Goal: Transaction & Acquisition: Purchase product/service

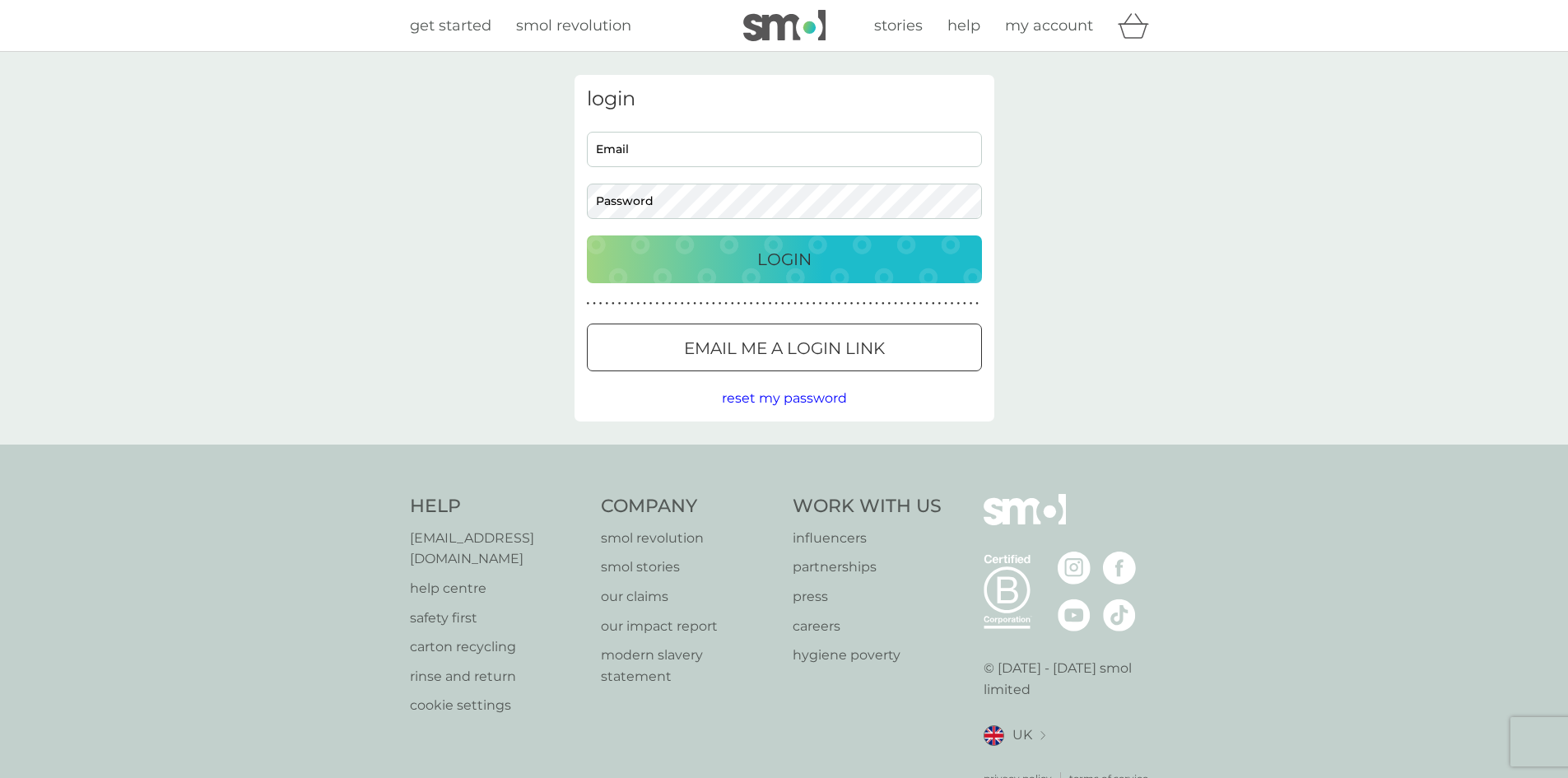
type input "[PERSON_NAME][EMAIL_ADDRESS][DOMAIN_NAME]"
click at [926, 269] on div "Login" at bounding box center [784, 260] width 362 height 26
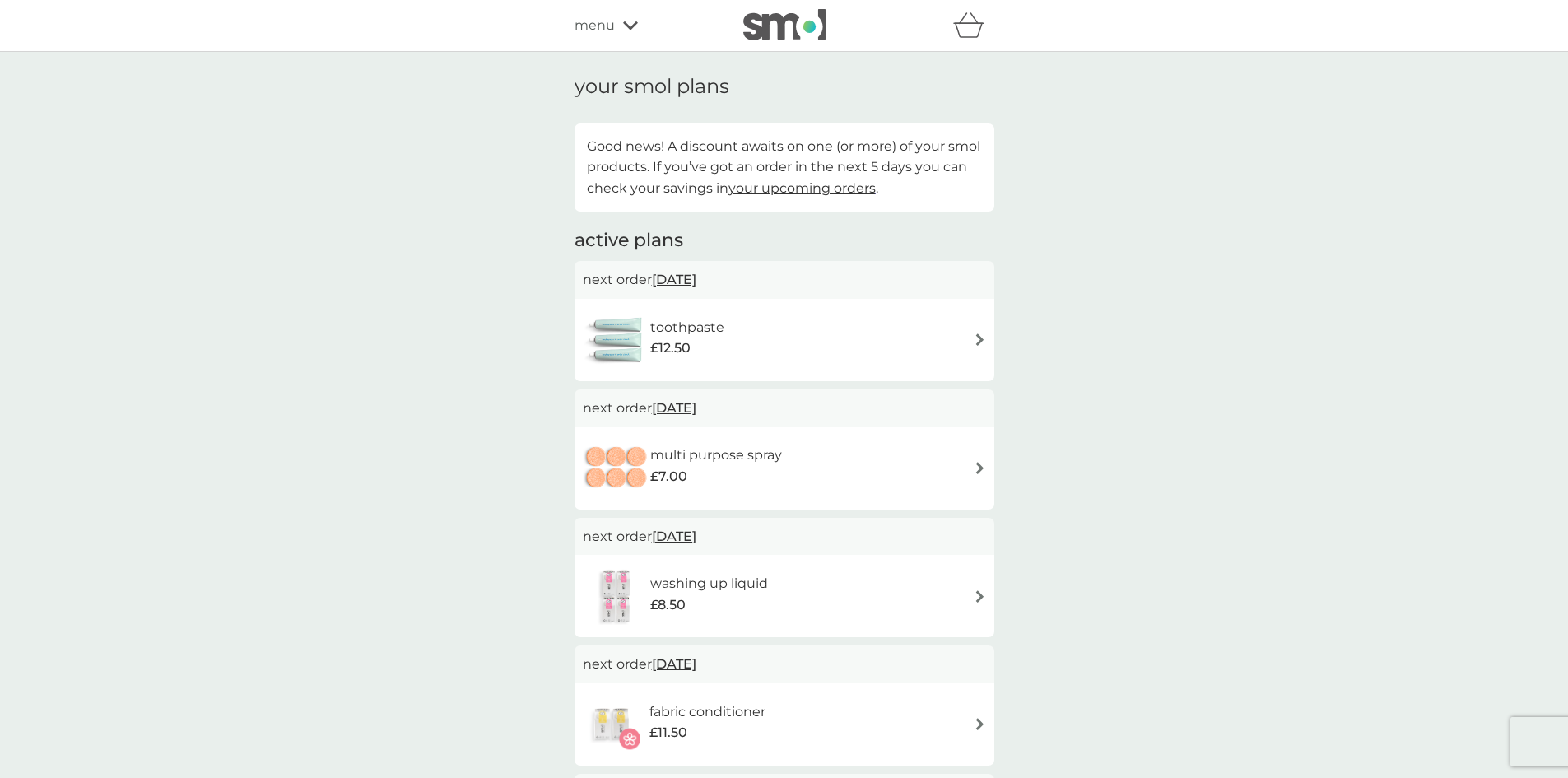
click at [588, 16] on span "menu" at bounding box center [594, 25] width 41 height 22
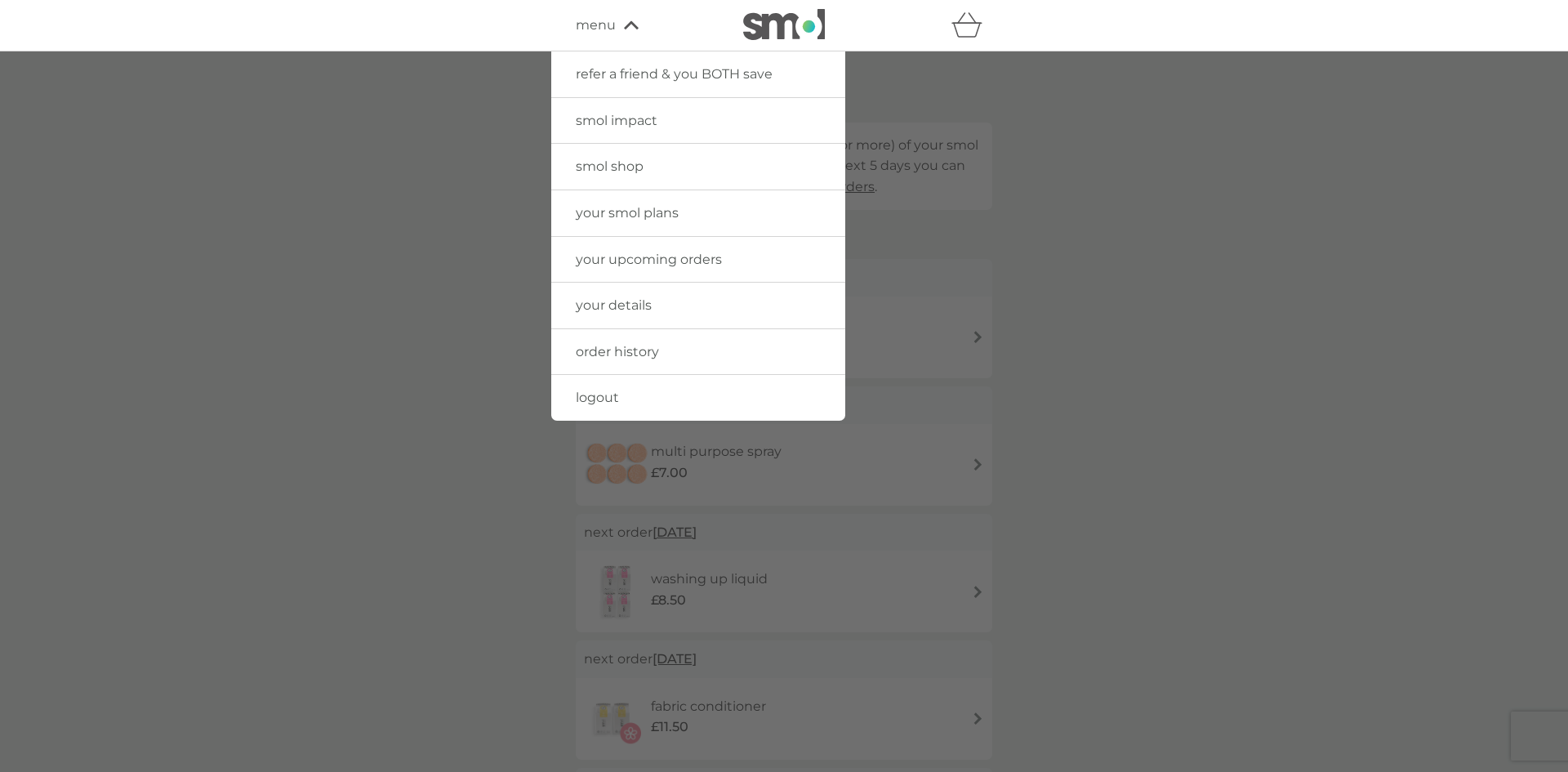
click at [666, 347] on link "order history" at bounding box center [698, 351] width 294 height 46
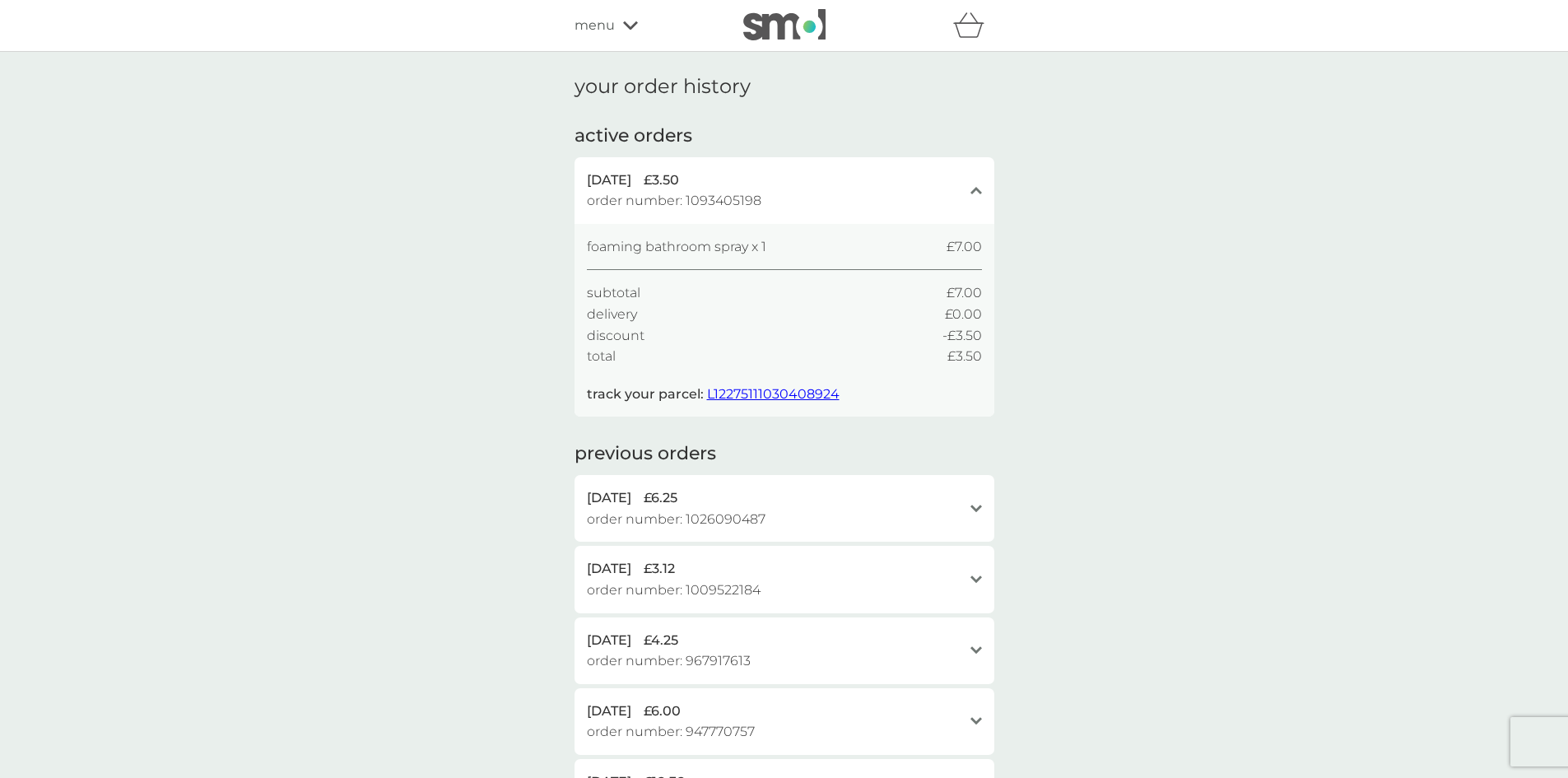
scroll to position [82, 0]
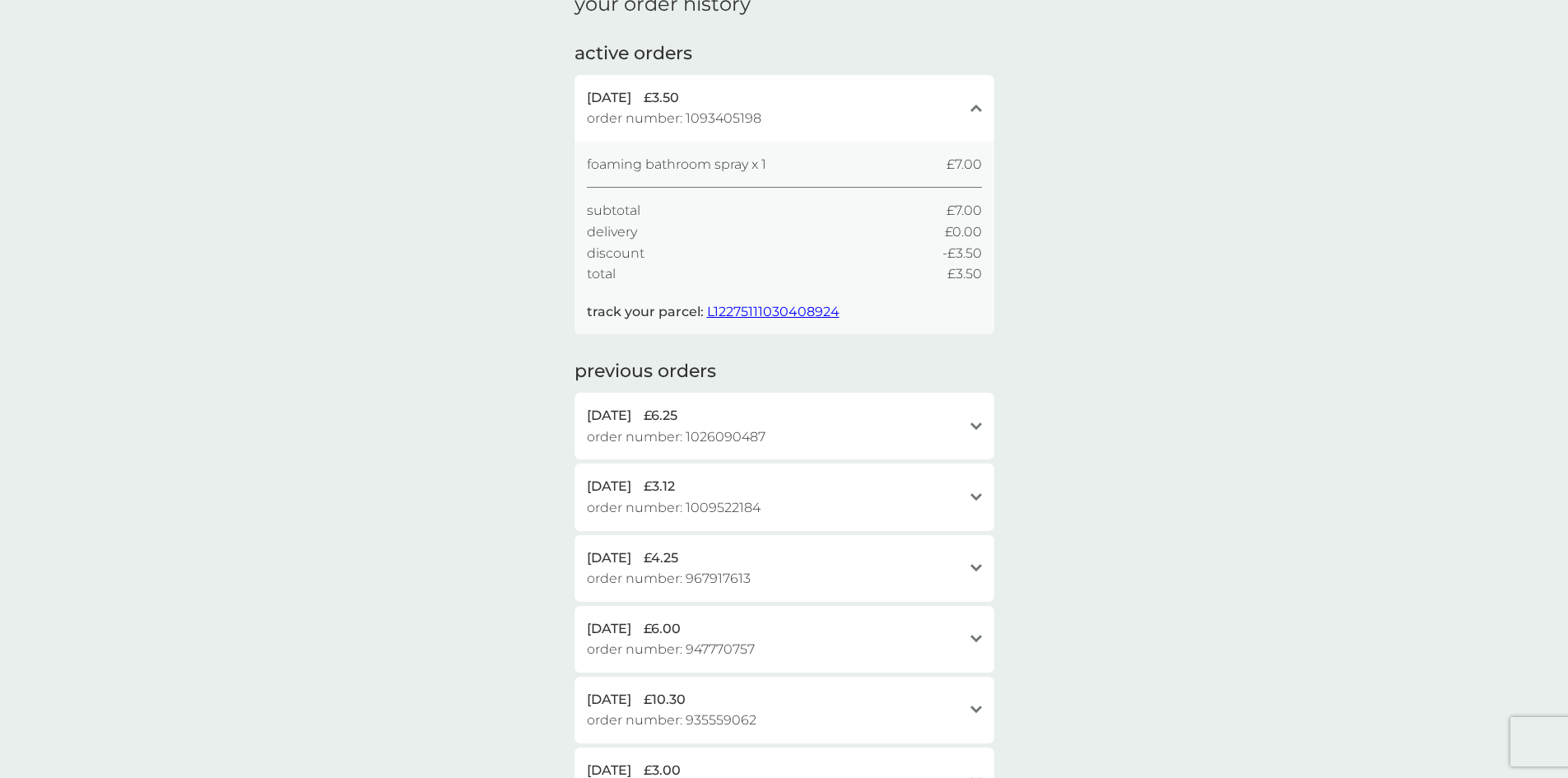
click at [944, 412] on div "15 Jun 2025 £6.25" at bounding box center [774, 415] width 375 height 22
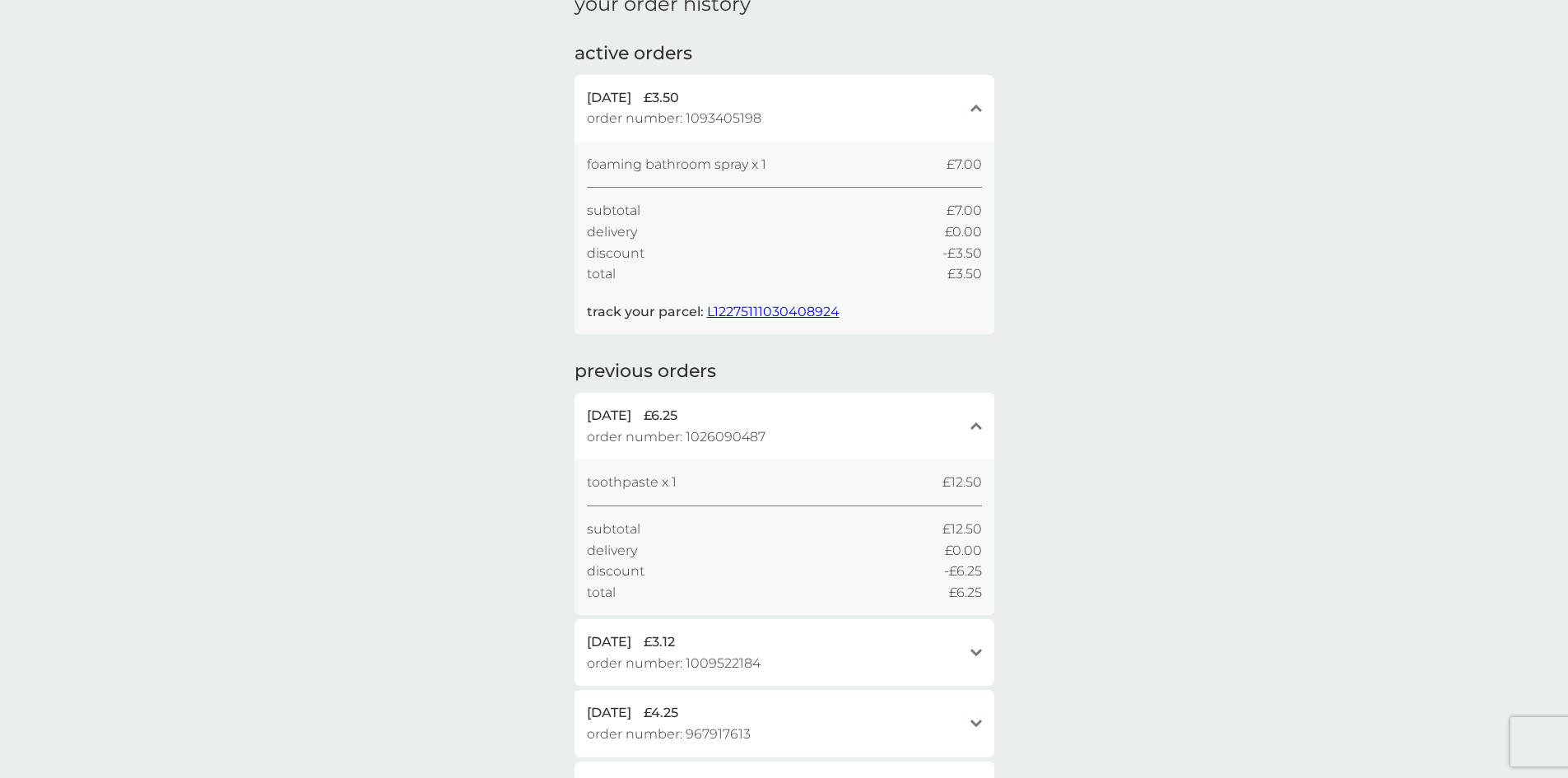
click at [929, 409] on div "15 Jun 2025 £6.25" at bounding box center [774, 415] width 375 height 22
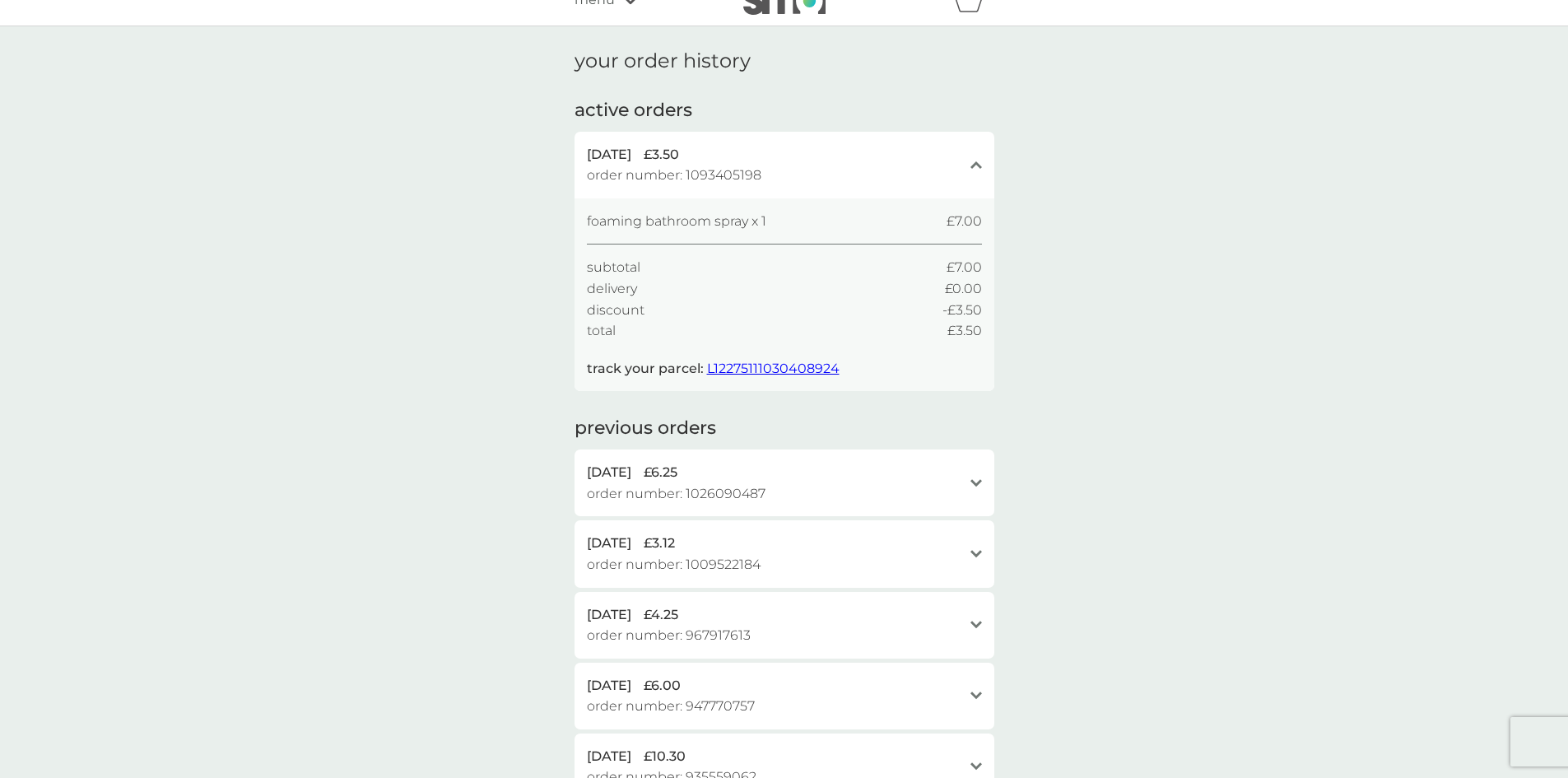
scroll to position [0, 0]
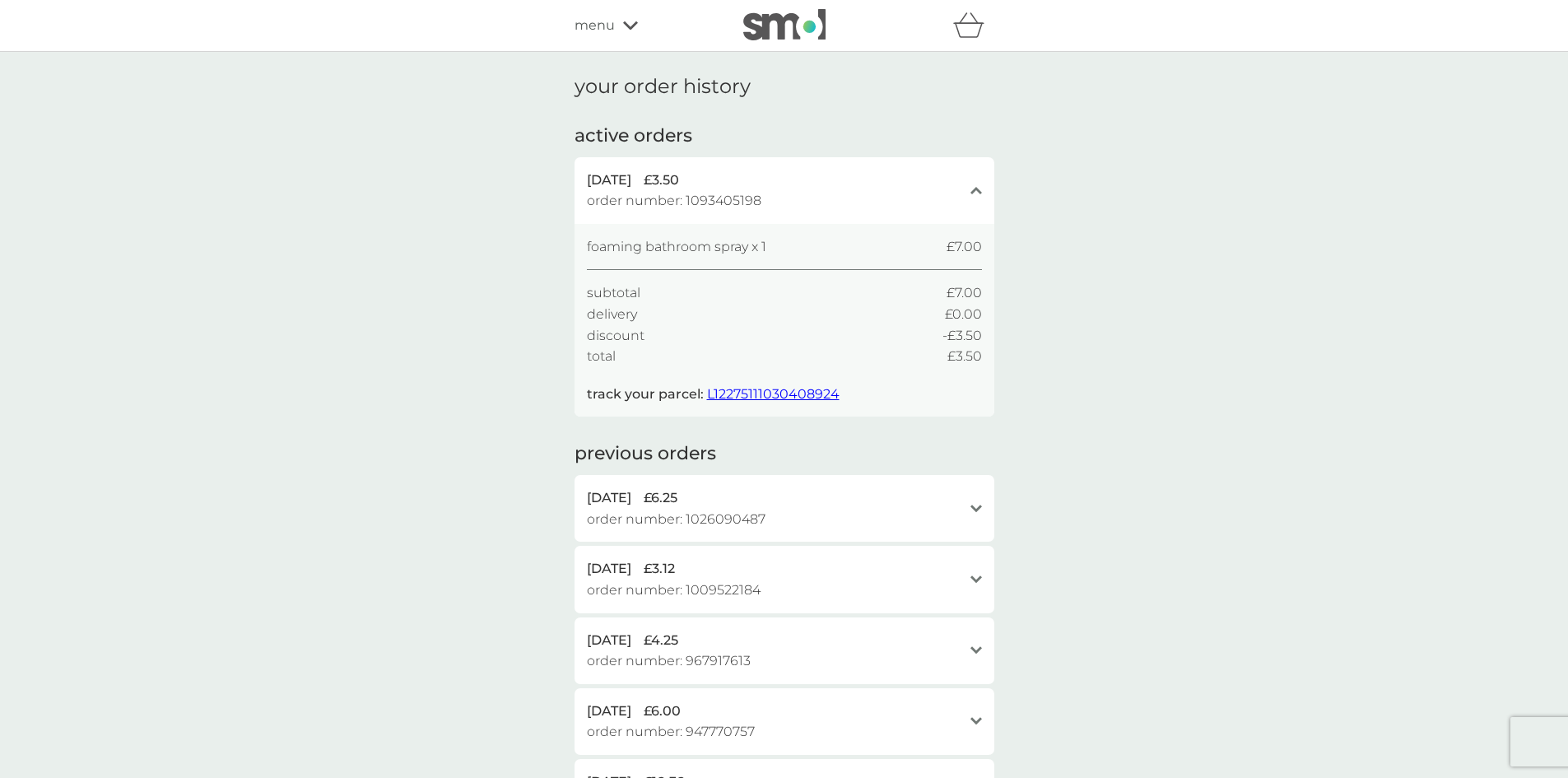
click at [807, 389] on span "L12275111030408924" at bounding box center [772, 394] width 132 height 16
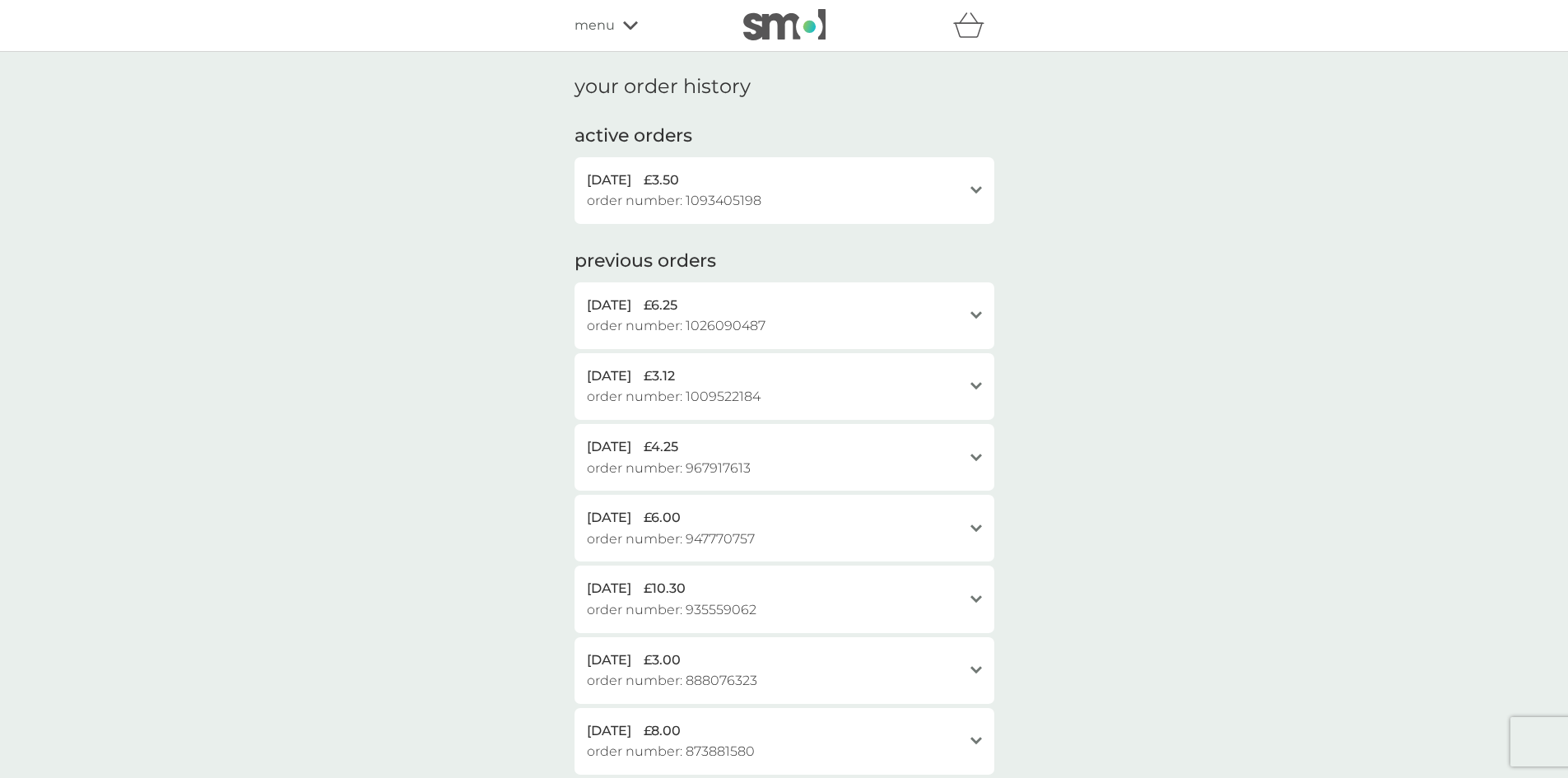
click at [615, 27] on div "menu" at bounding box center [644, 25] width 140 height 22
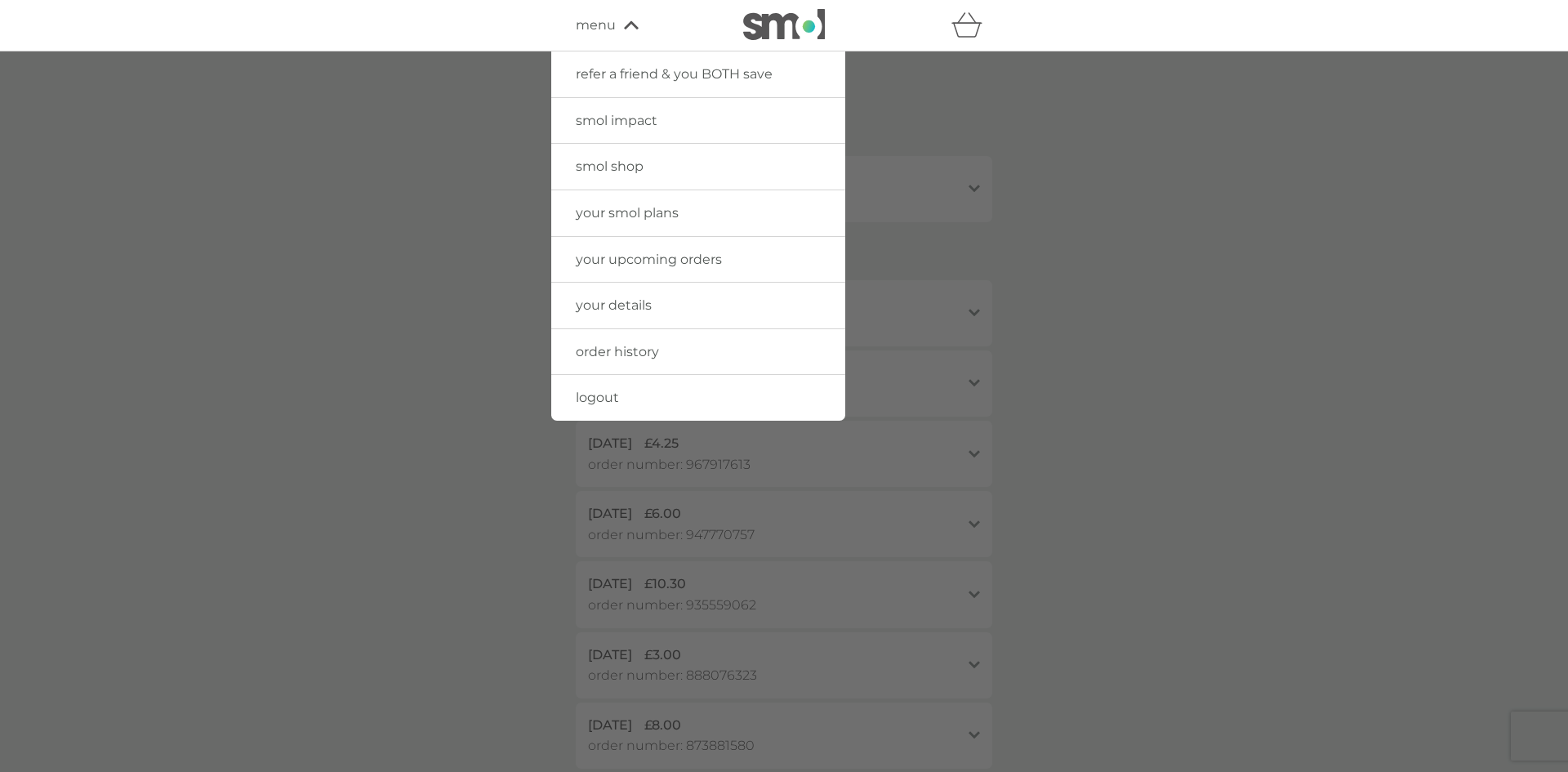
click at [778, 21] on img at bounding box center [784, 24] width 82 height 31
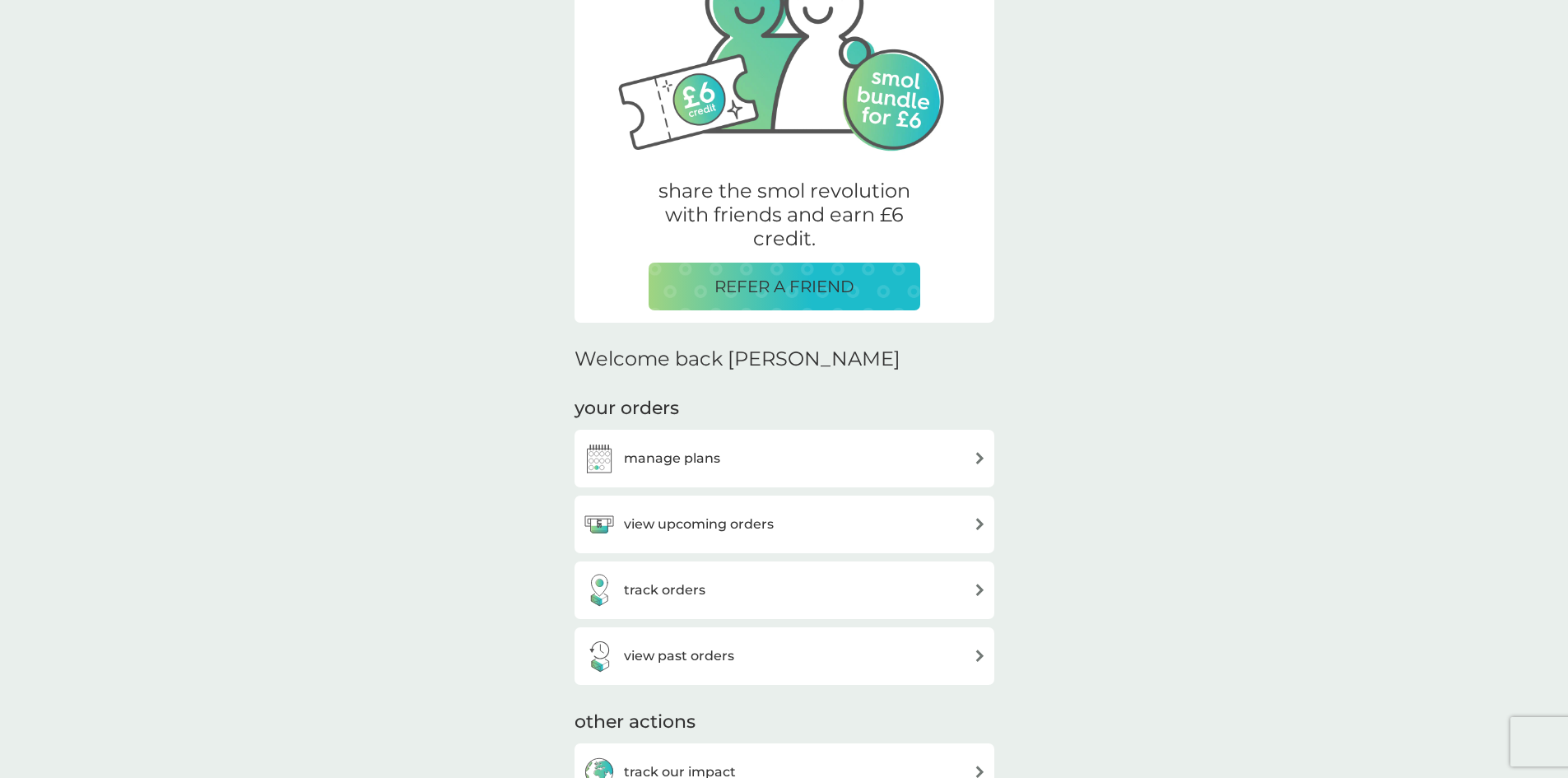
scroll to position [164, 0]
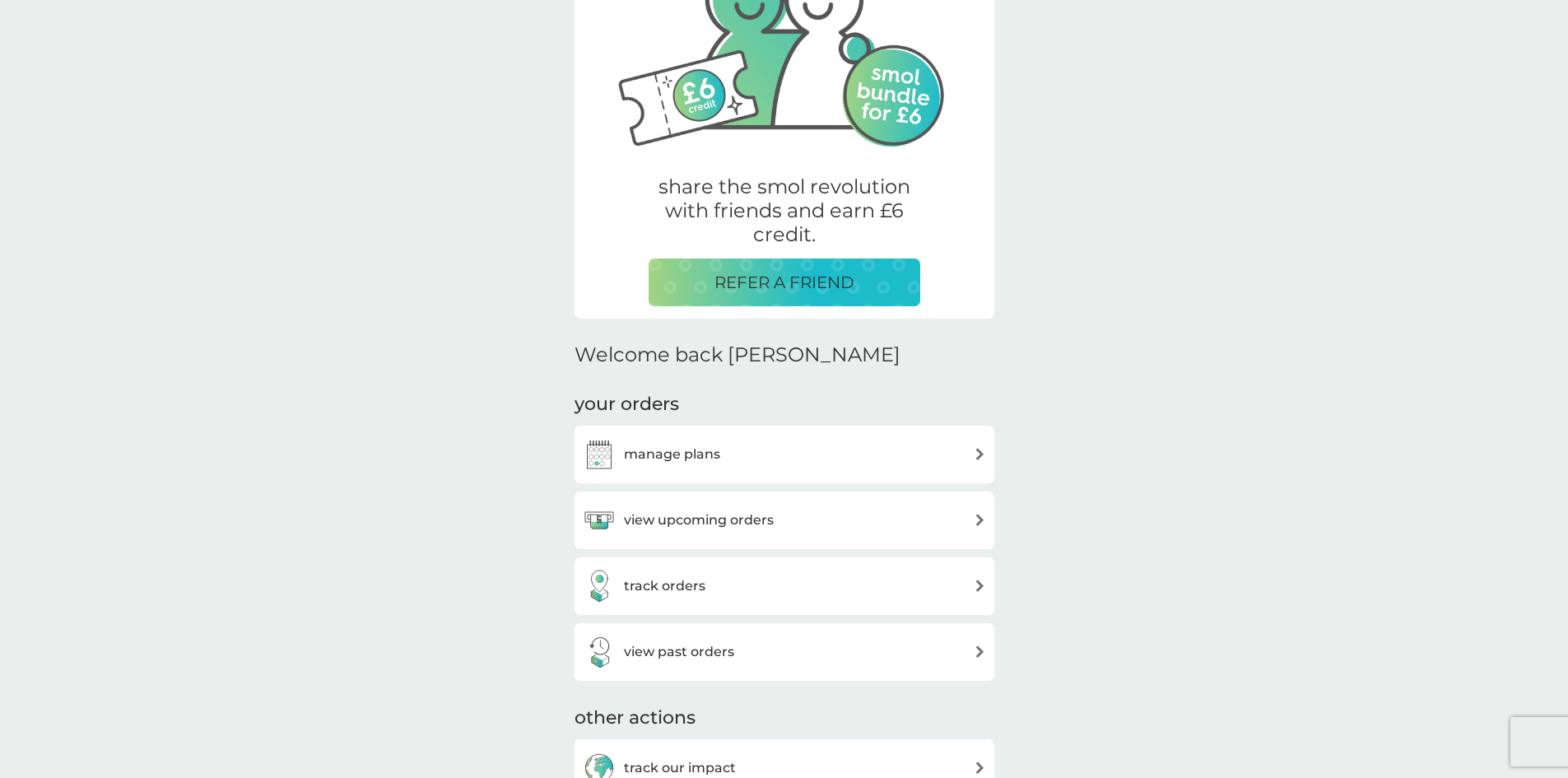
click at [938, 584] on div "track orders" at bounding box center [784, 586] width 403 height 33
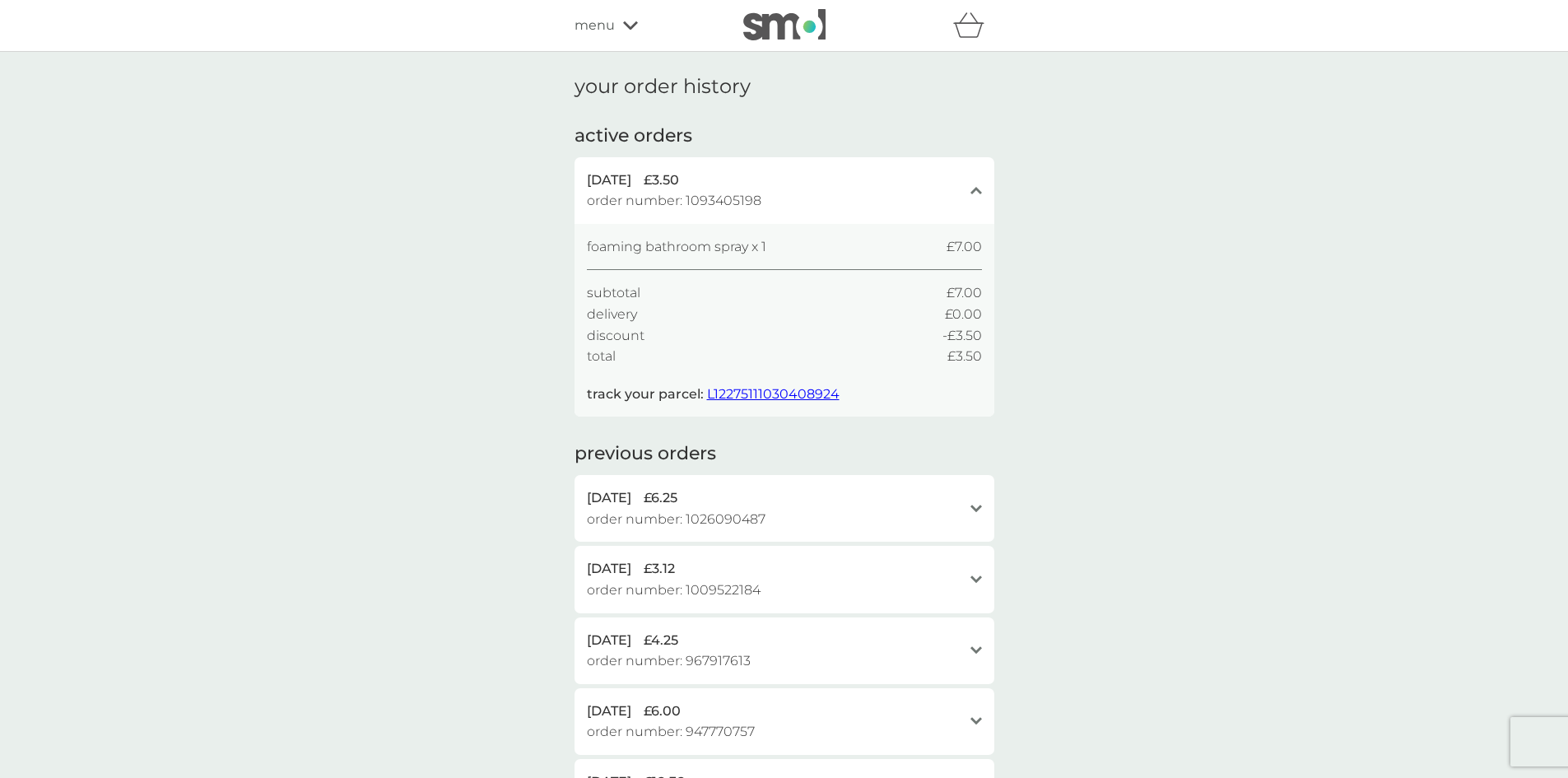
click at [606, 26] on span "menu" at bounding box center [594, 25] width 41 height 22
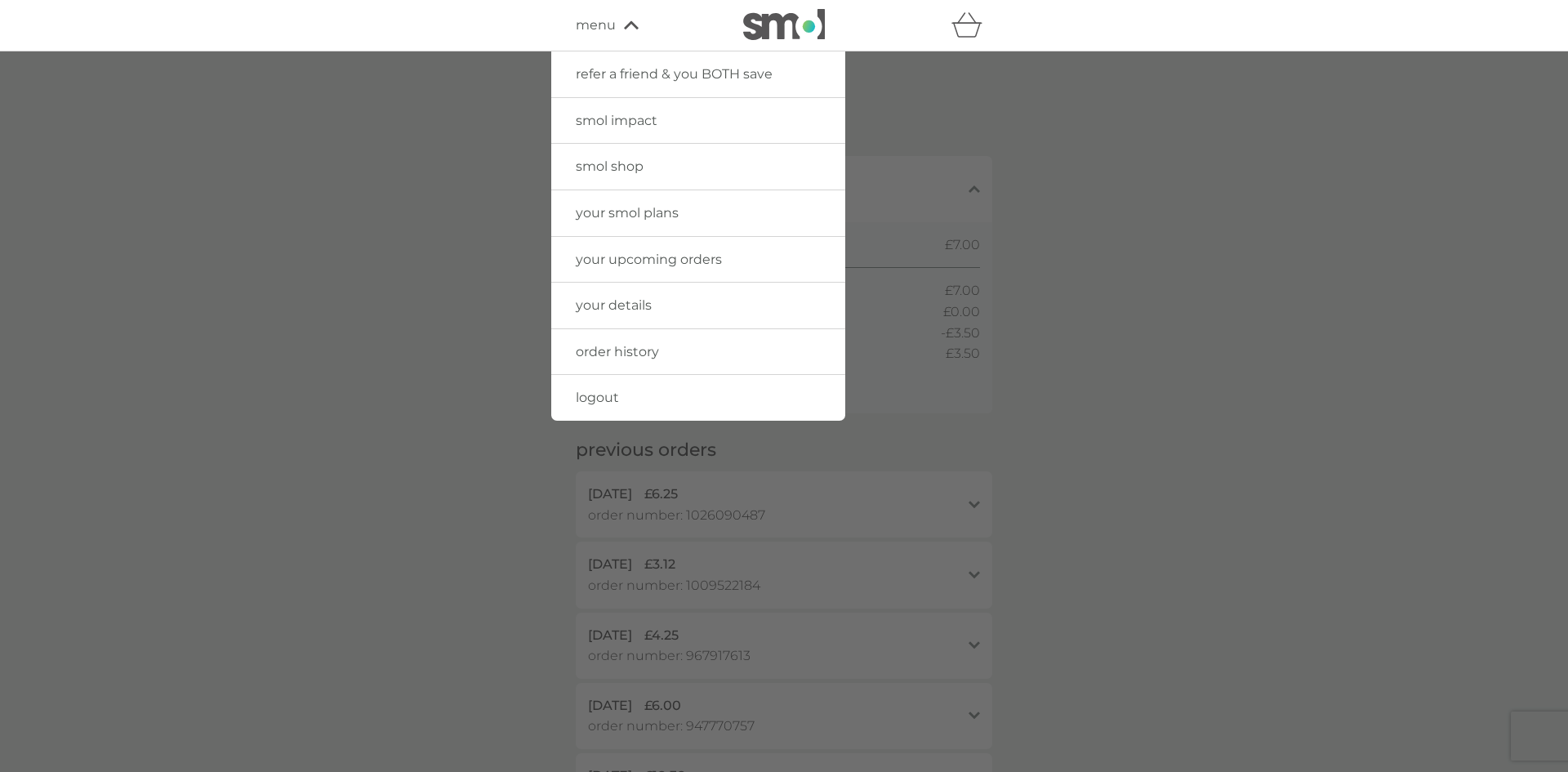
click at [795, 24] on img at bounding box center [784, 24] width 82 height 31
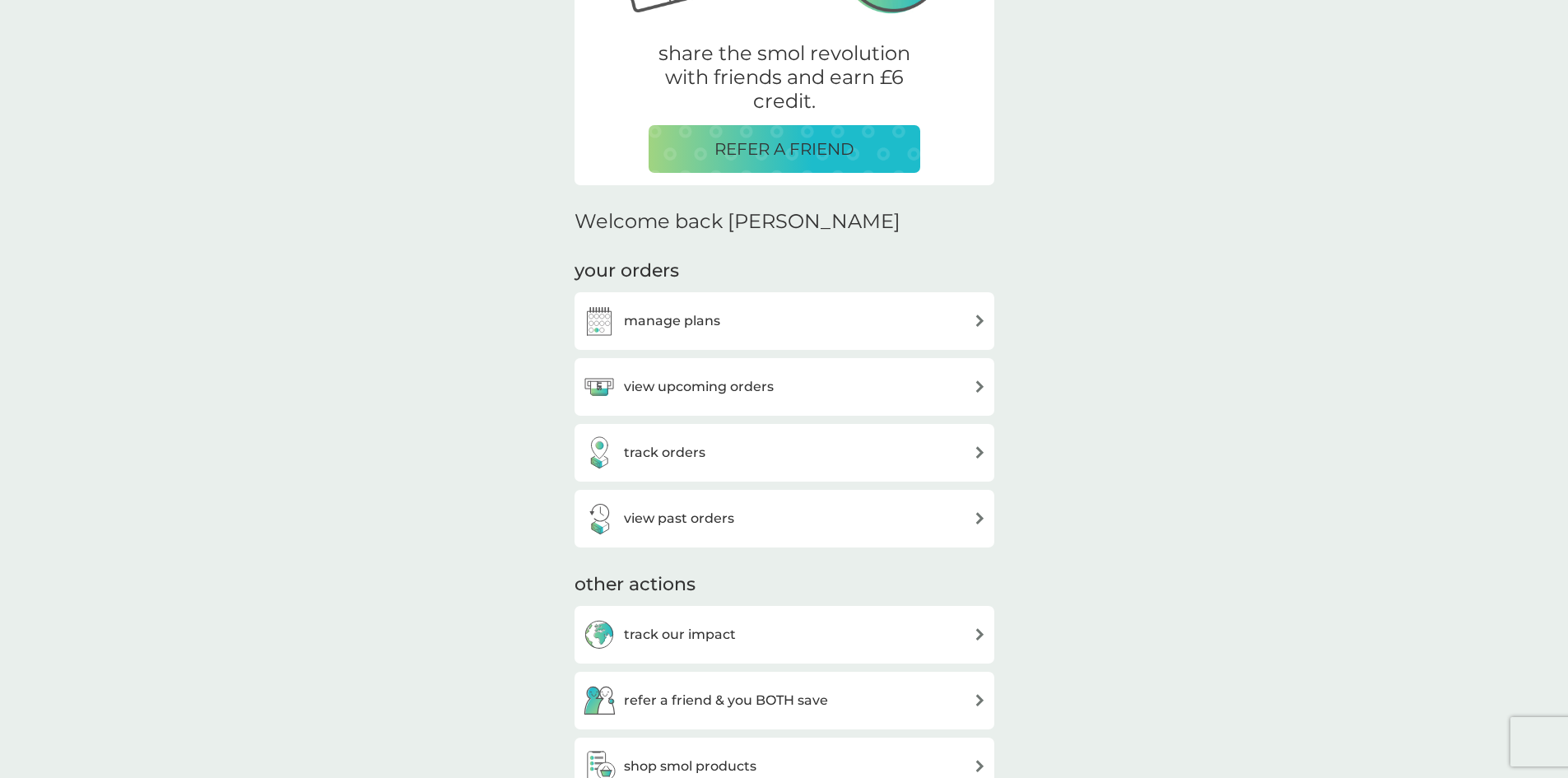
scroll to position [330, 0]
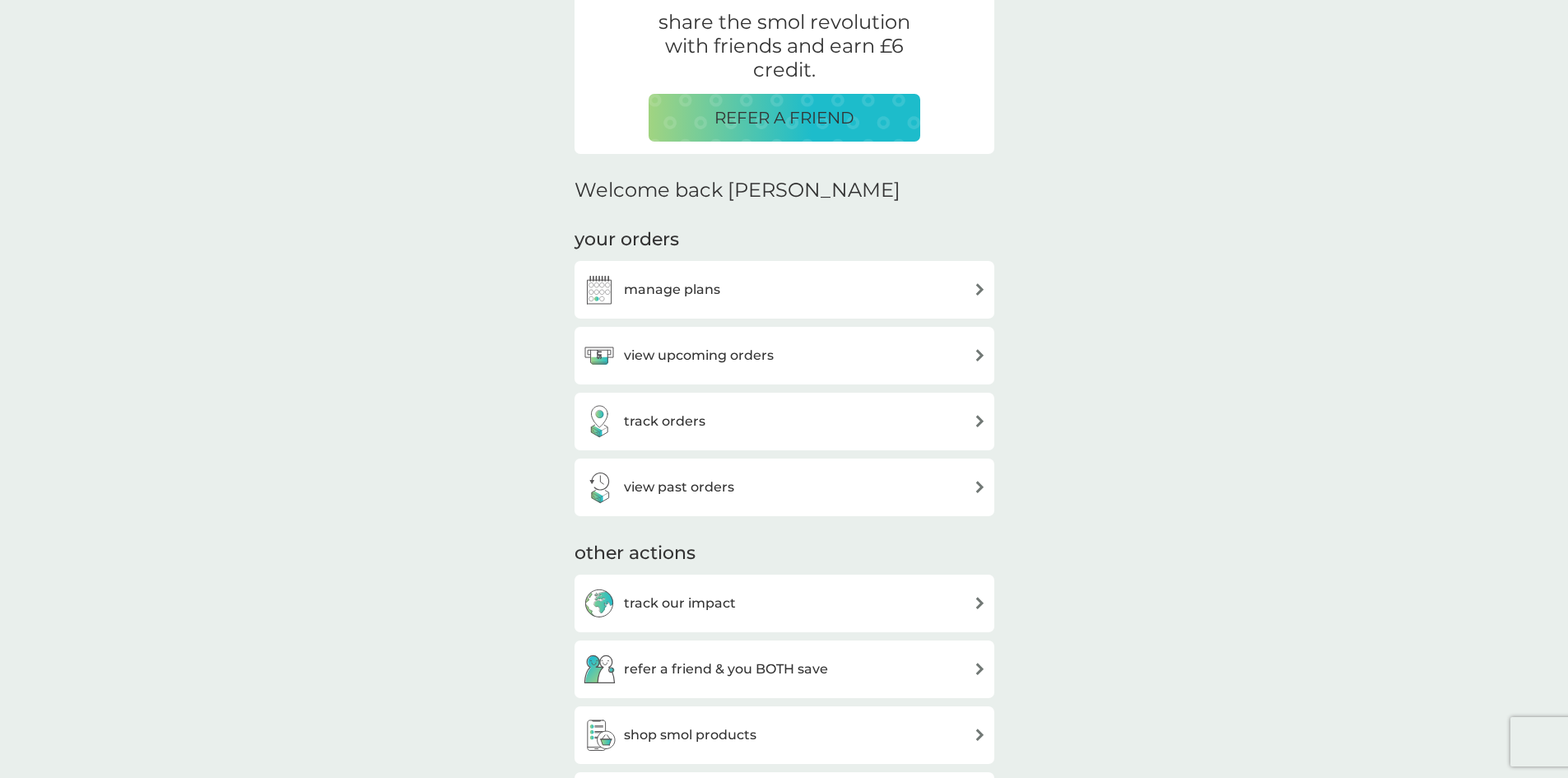
click at [871, 291] on div "manage plans" at bounding box center [784, 290] width 403 height 33
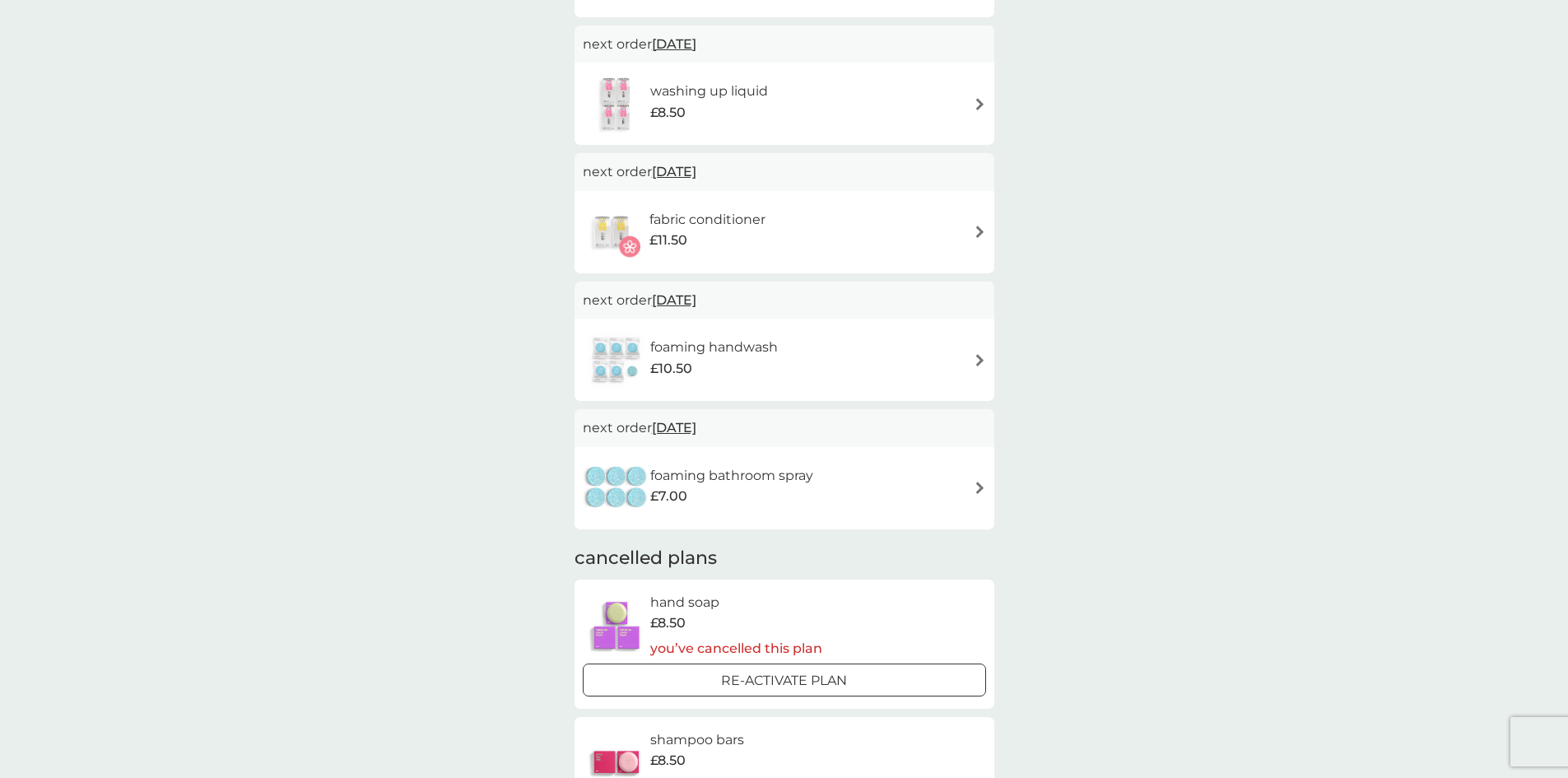
scroll to position [494, 0]
click at [839, 350] on div "foaming handwash £10.50" at bounding box center [784, 358] width 403 height 58
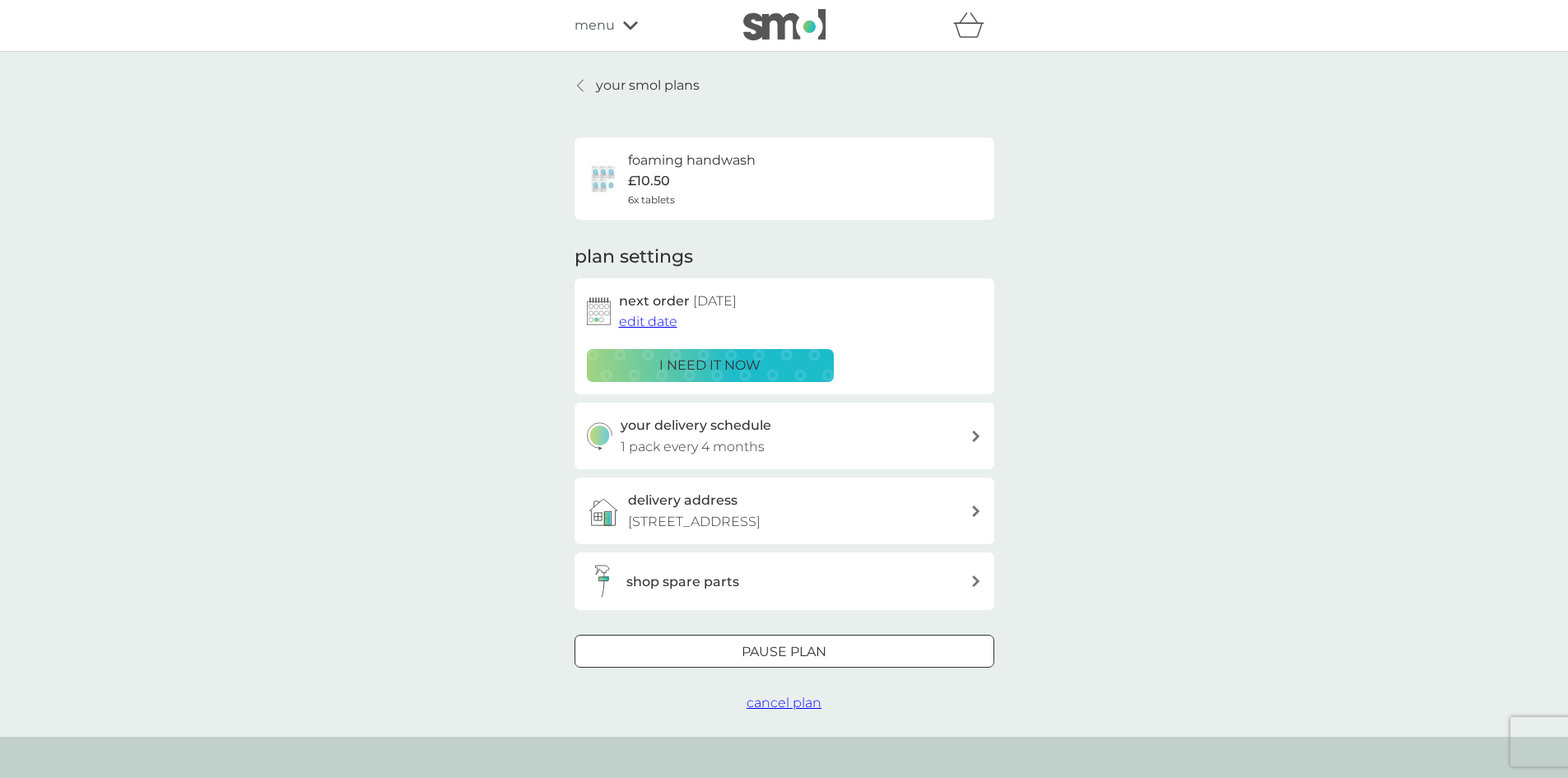
click at [935, 587] on div "shop spare parts" at bounding box center [798, 582] width 344 height 22
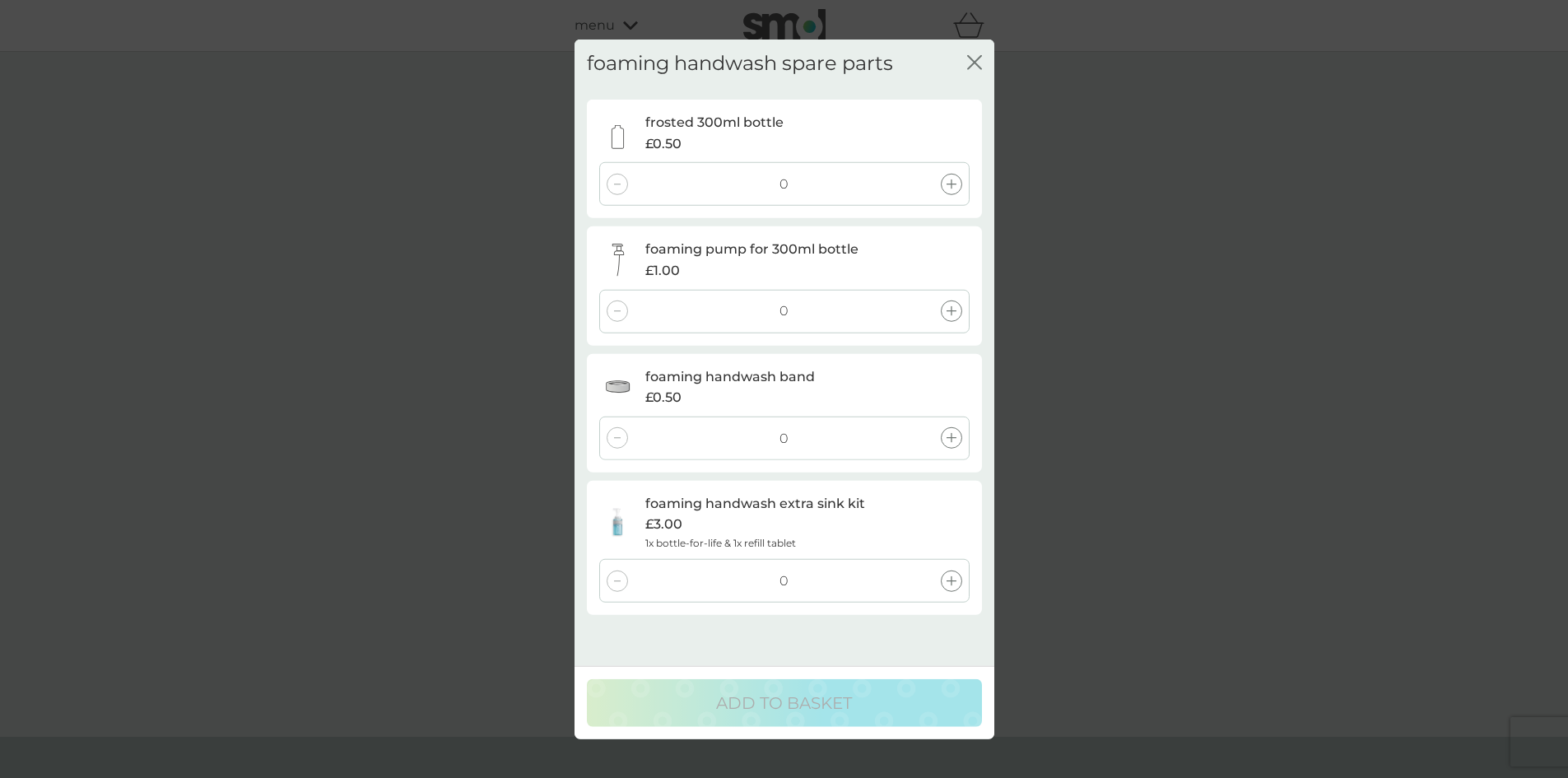
click at [1066, 437] on div "foaming handwash spare parts close frosted 300ml bottle £0.50 0 foaming pump fo…" at bounding box center [784, 389] width 1568 height 778
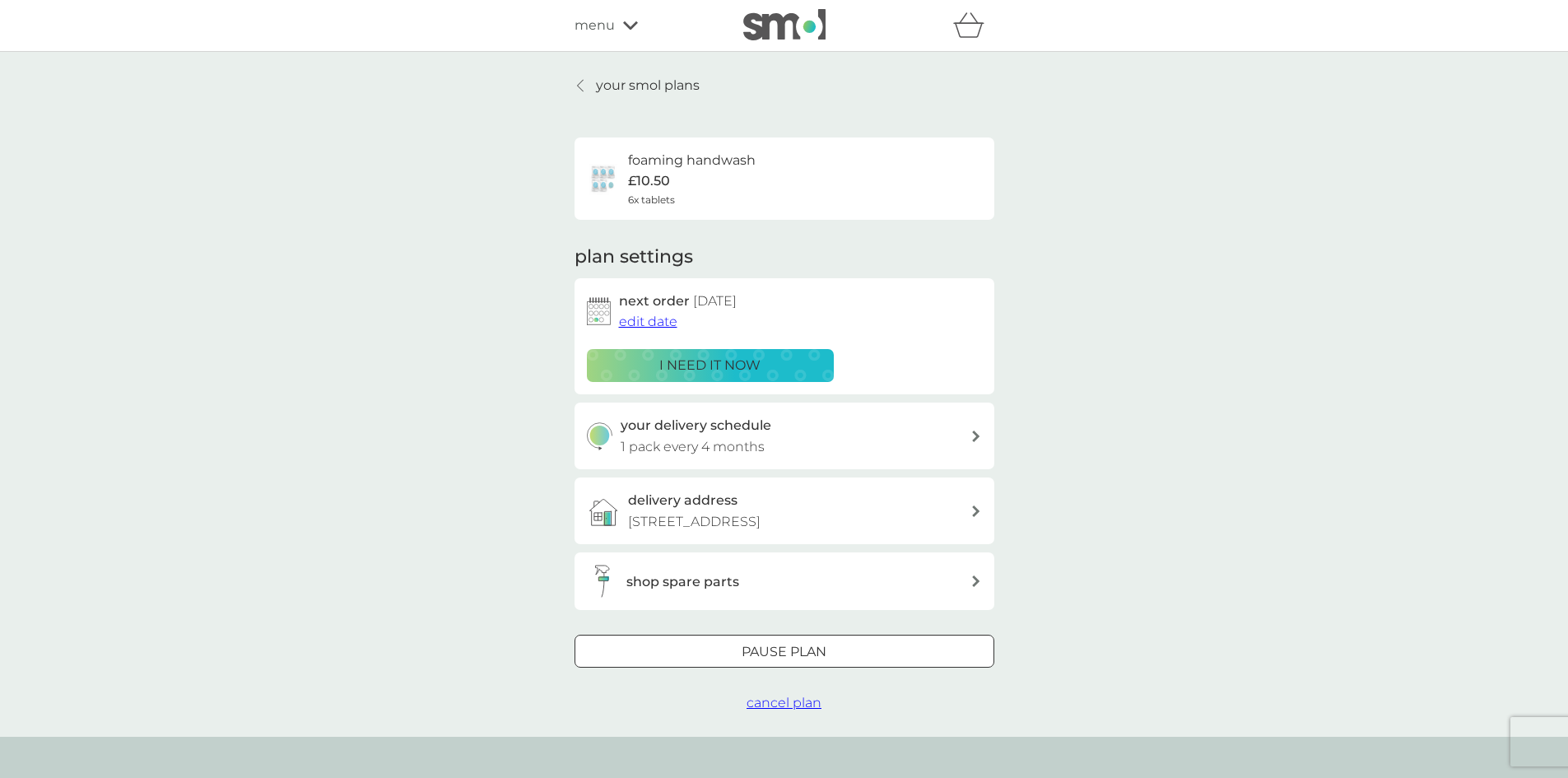
click at [580, 91] on icon at bounding box center [580, 85] width 7 height 13
